Goal: Transaction & Acquisition: Purchase product/service

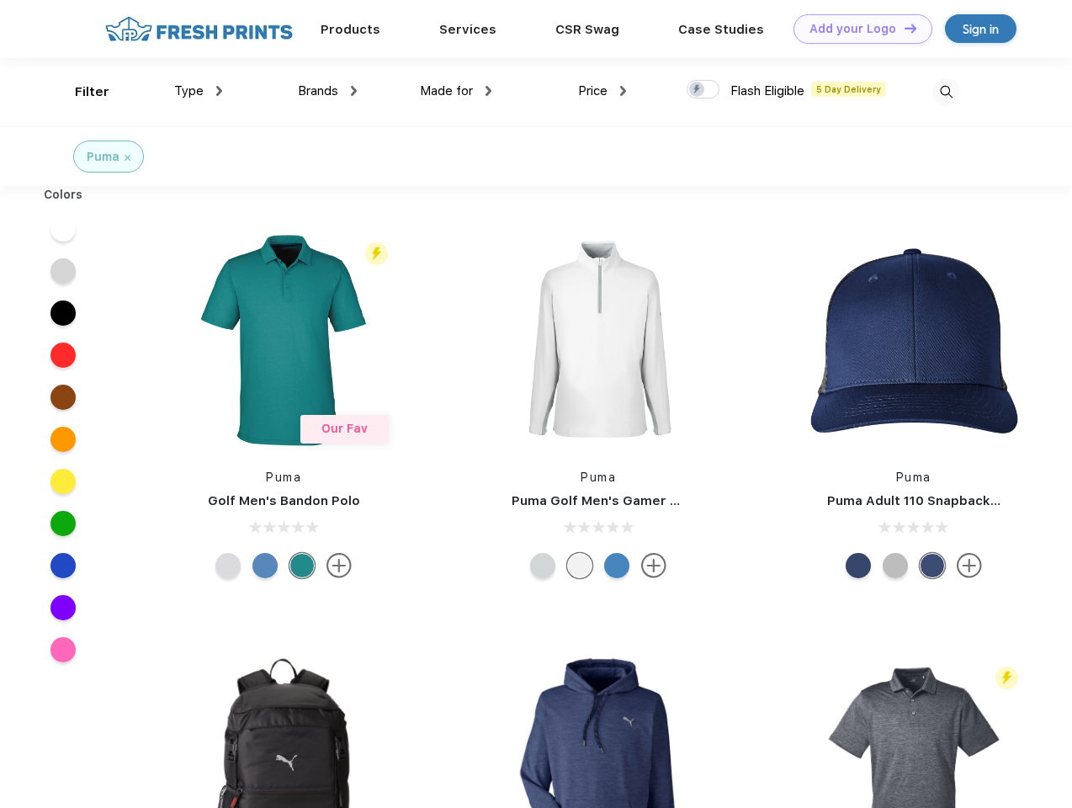
click at [856, 29] on link "Add your Logo Design Tool" at bounding box center [862, 28] width 139 height 29
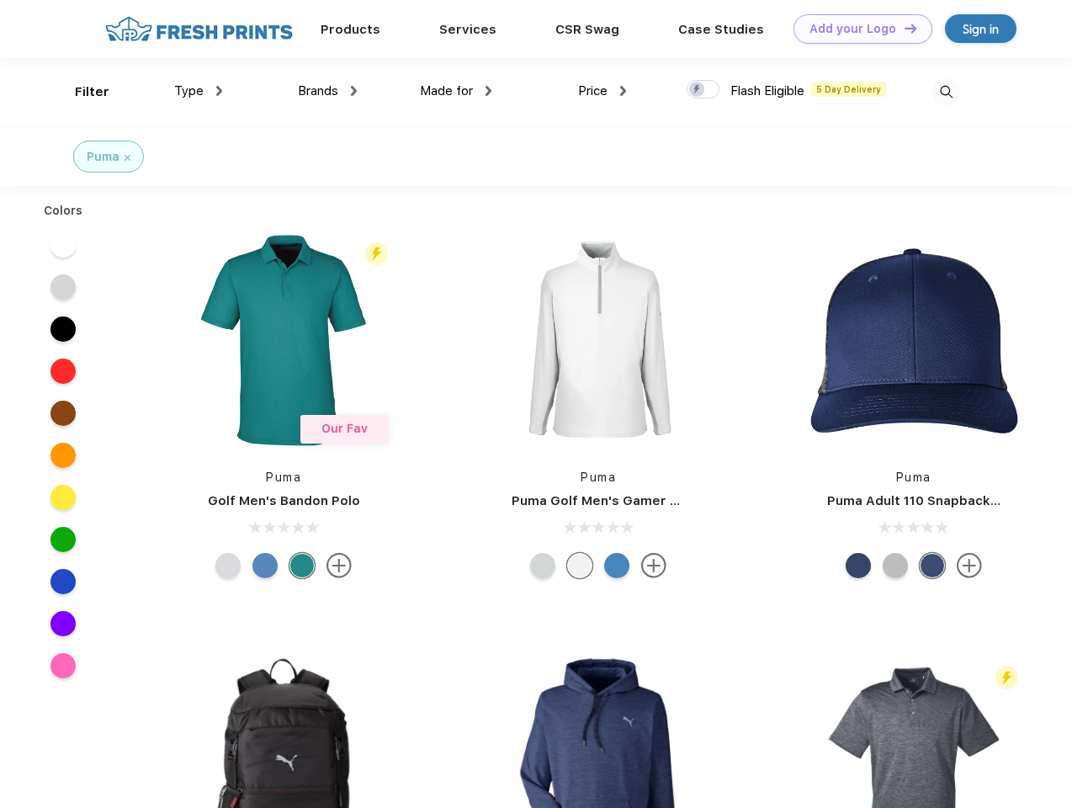
click at [0, 0] on div "Design Tool" at bounding box center [0, 0] width 0 height 0
click at [903, 28] on link "Add your Logo Design Tool" at bounding box center [862, 28] width 139 height 29
click at [81, 92] on div "Filter" at bounding box center [92, 91] width 34 height 19
click at [199, 91] on span "Type" at bounding box center [188, 90] width 29 height 15
click at [327, 91] on span "Brands" at bounding box center [318, 90] width 40 height 15
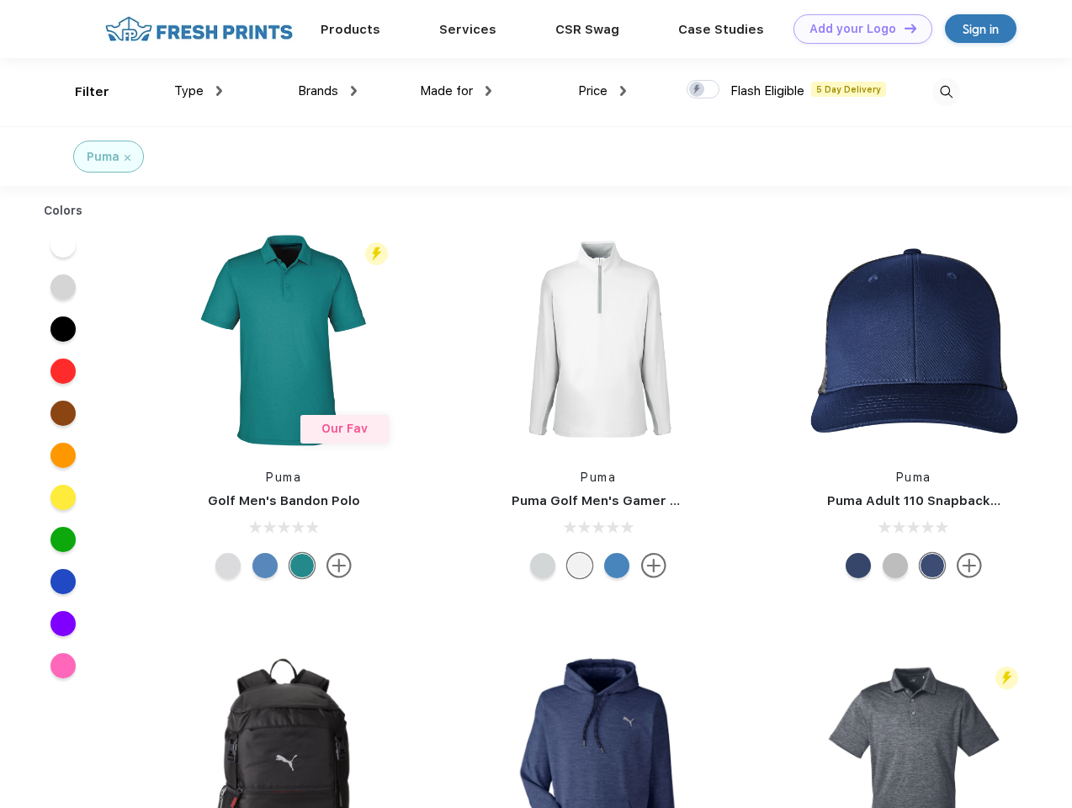
click at [456, 91] on span "Made for" at bounding box center [446, 90] width 53 height 15
click at [602, 91] on span "Price" at bounding box center [592, 90] width 29 height 15
click at [703, 90] on div at bounding box center [702, 89] width 33 height 19
click at [697, 90] on input "checkbox" at bounding box center [691, 84] width 11 height 11
click at [945, 92] on img at bounding box center [946, 92] width 28 height 28
